Goal: Register for event/course

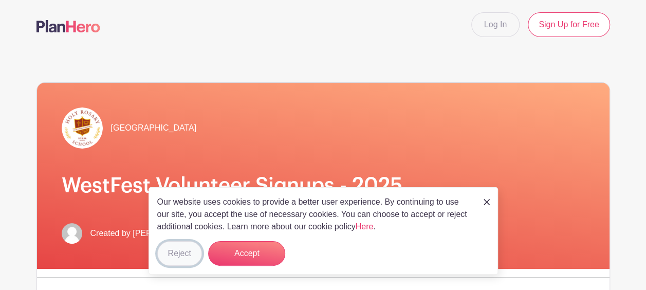
click at [178, 257] on button "Reject" at bounding box center [179, 253] width 45 height 25
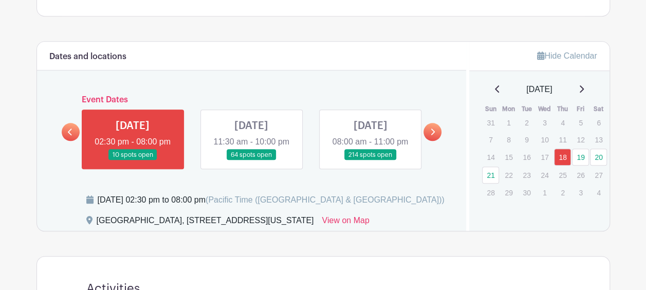
scroll to position [463, 0]
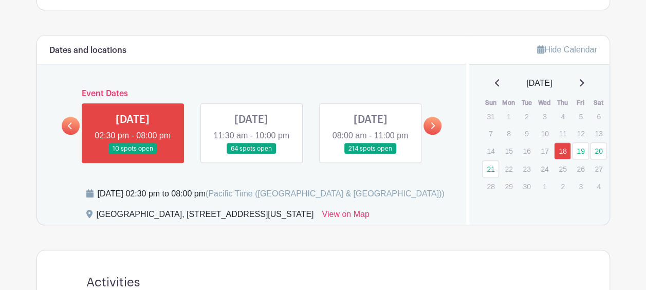
click at [370, 154] on link at bounding box center [370, 154] width 0 height 0
click at [597, 149] on link "20" at bounding box center [598, 150] width 17 height 17
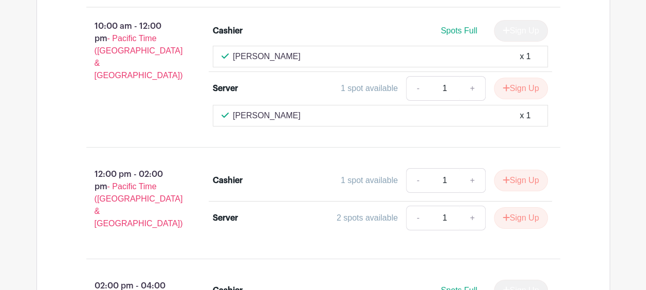
scroll to position [7625, 0]
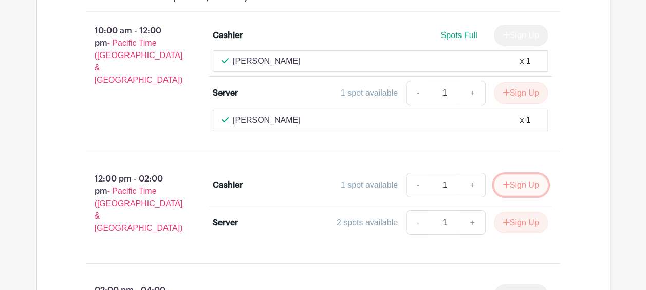
click at [520, 174] on button "Sign Up" at bounding box center [521, 185] width 54 height 22
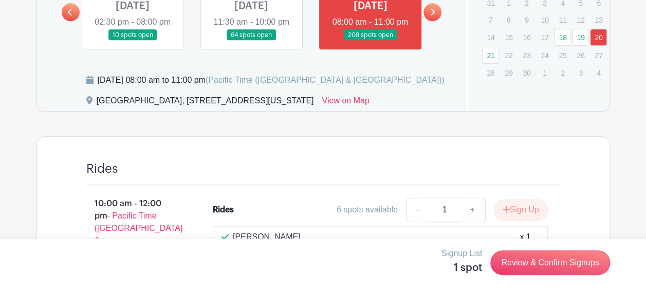
scroll to position [585, 0]
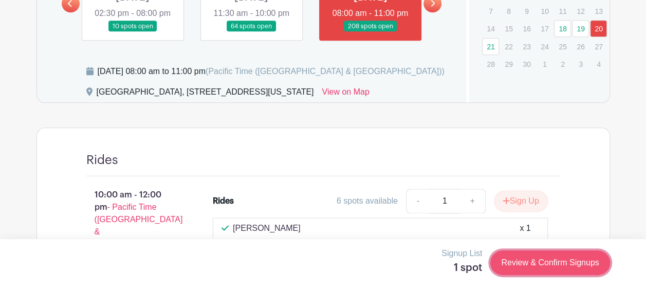
click at [575, 263] on link "Review & Confirm Signups" at bounding box center [549, 262] width 119 height 25
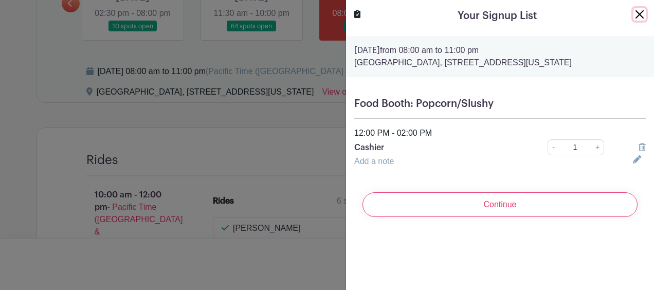
click at [636, 15] on button "Close" at bounding box center [639, 14] width 12 height 12
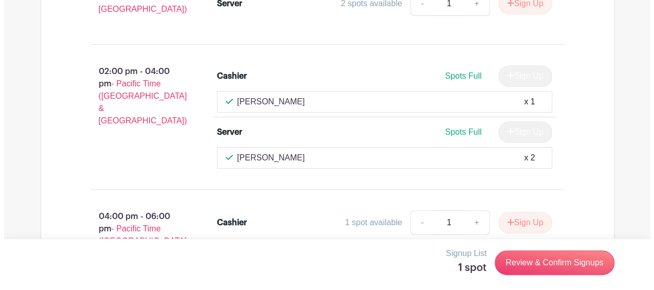
scroll to position [7831, 0]
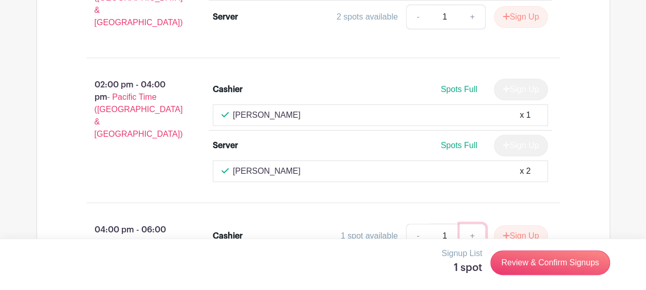
click at [473, 224] on link "+" at bounding box center [472, 236] width 26 height 25
click at [517, 225] on button "Sign Up" at bounding box center [521, 236] width 54 height 22
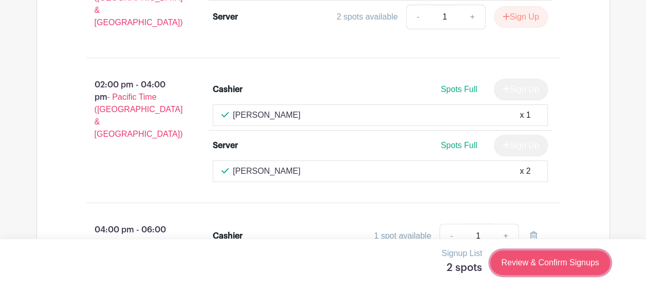
click at [598, 270] on link "Review & Confirm Signups" at bounding box center [549, 262] width 119 height 25
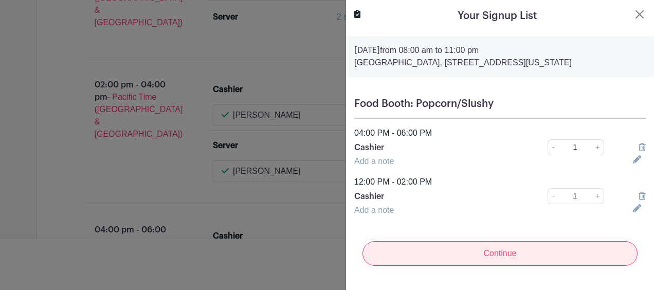
click at [411, 252] on input "Continue" at bounding box center [499, 253] width 275 height 25
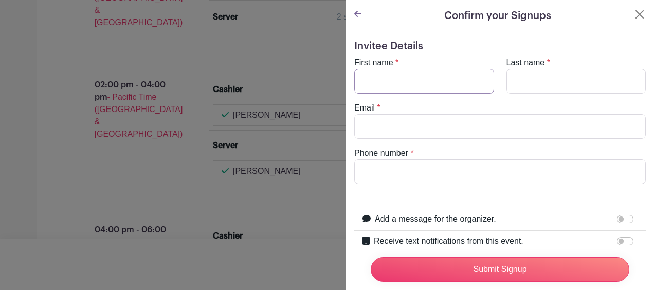
click at [387, 76] on input "First name" at bounding box center [424, 81] width 140 height 25
drag, startPoint x: 387, startPoint y: 79, endPoint x: 377, endPoint y: 75, distance: 11.4
click at [377, 75] on input "First name" at bounding box center [424, 81] width 140 height 25
type input "Hillary"
type input "Aldassy"
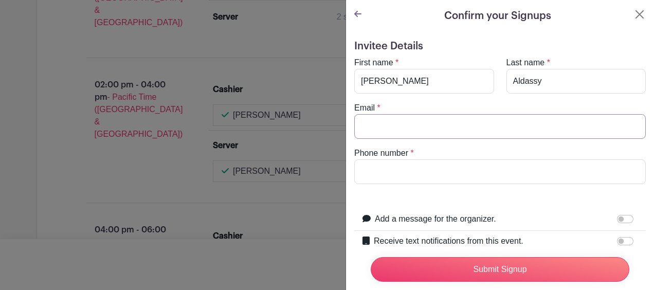
type input "haldassy@gmail.com"
type input "2068514799"
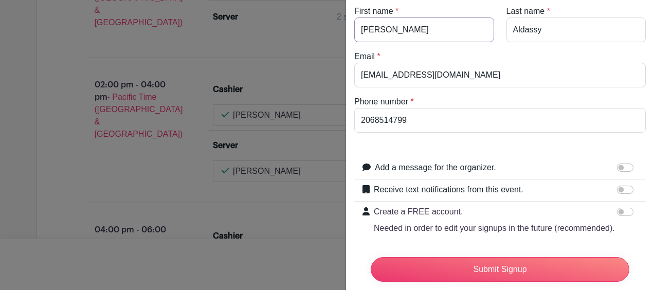
scroll to position [101, 0]
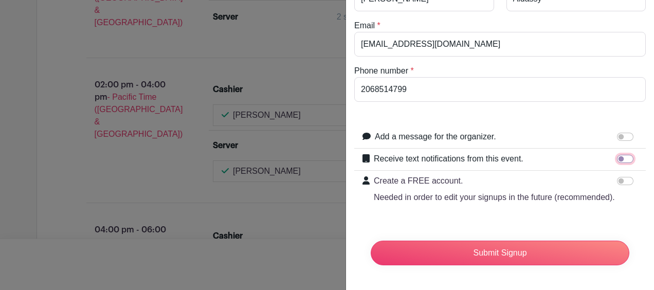
click at [617, 155] on input "Receive text notifications from this event." at bounding box center [625, 159] width 16 height 8
checkbox input "true"
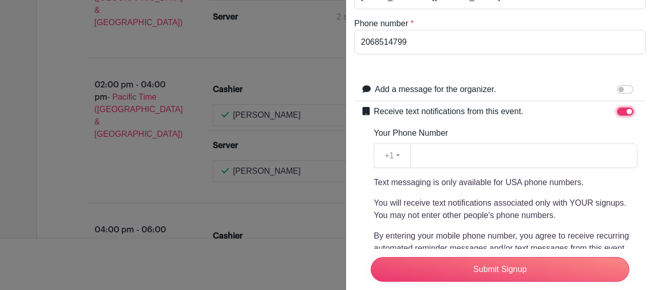
scroll to position [152, 0]
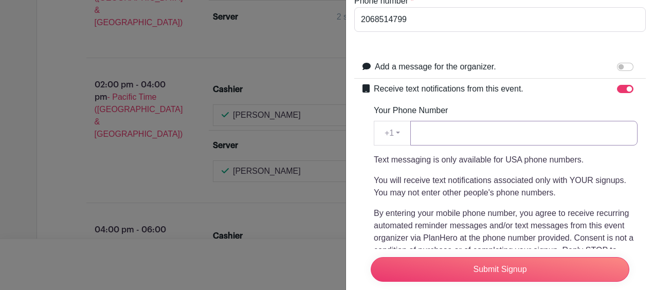
click at [487, 136] on input "Your Phone Number" at bounding box center [523, 133] width 227 height 25
type input "2068514799"
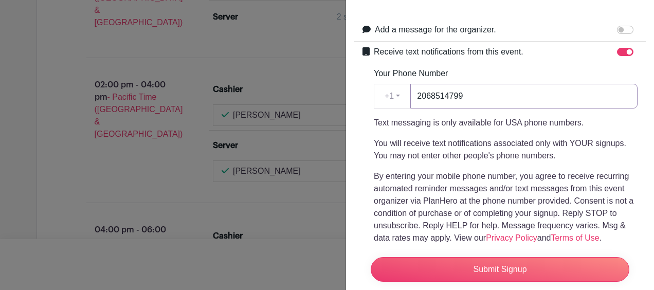
scroll to position [204, 0]
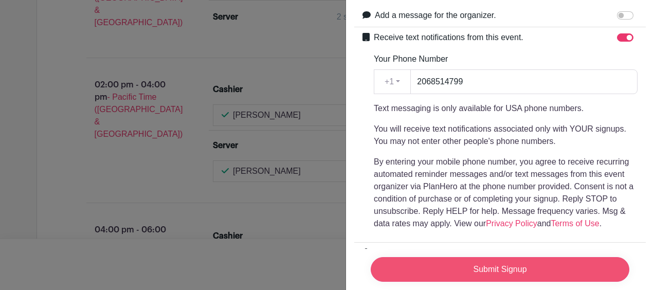
click at [520, 266] on input "Submit Signup" at bounding box center [500, 269] width 258 height 25
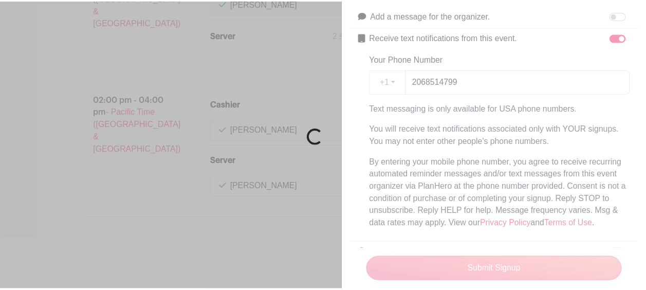
scroll to position [7849, 0]
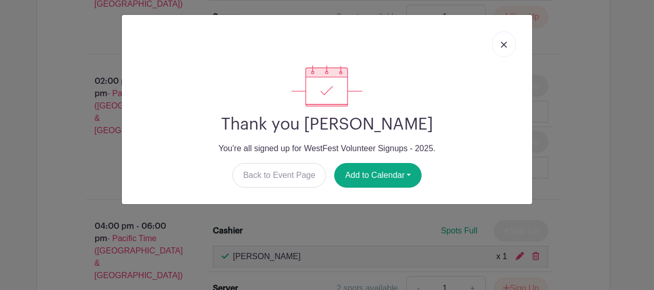
click at [504, 42] on img at bounding box center [504, 45] width 6 height 6
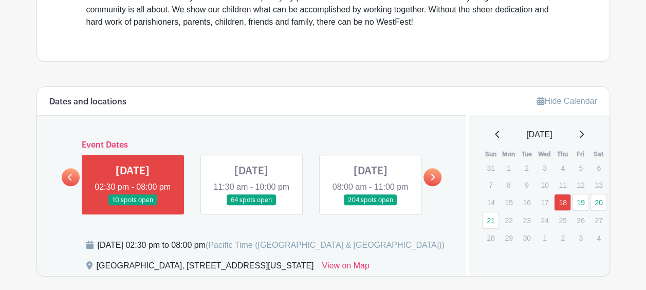
scroll to position [463, 0]
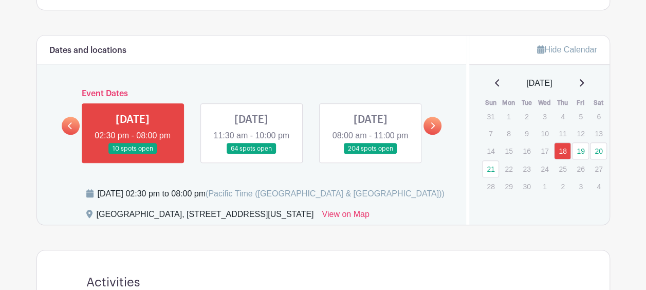
click at [251, 154] on link at bounding box center [251, 154] width 0 height 0
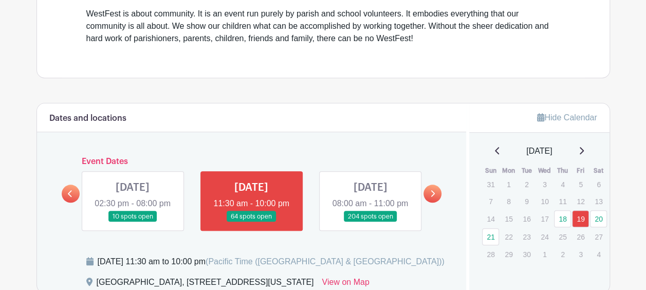
scroll to position [411, 0]
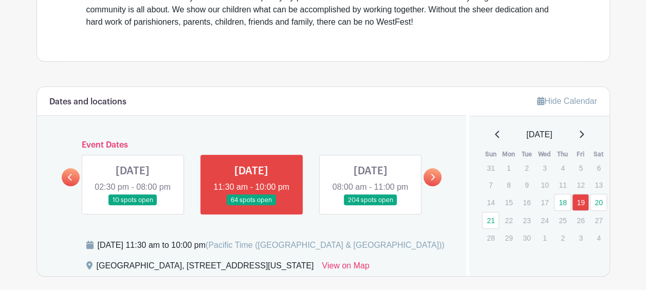
click at [133, 206] on link at bounding box center [133, 206] width 0 height 0
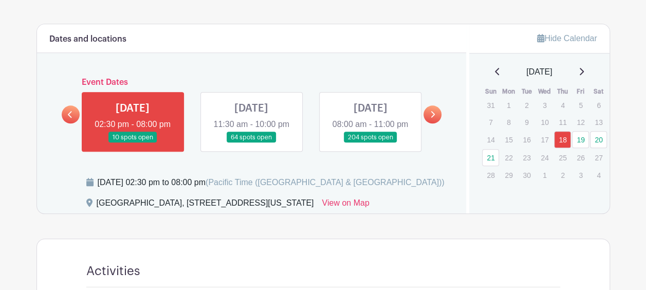
scroll to position [448, 0]
